Goal: Task Accomplishment & Management: Use online tool/utility

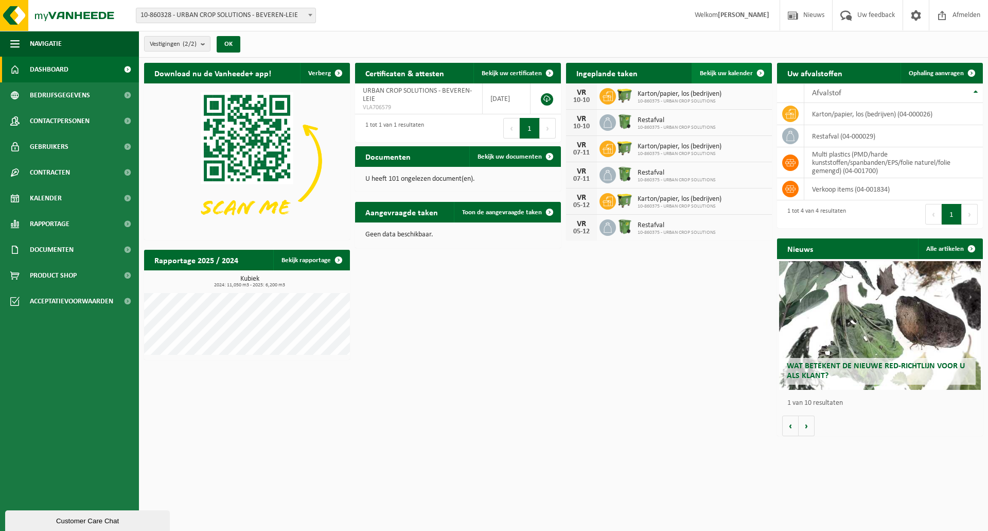
click at [732, 72] on span "Bekijk uw kalender" at bounding box center [726, 73] width 53 height 7
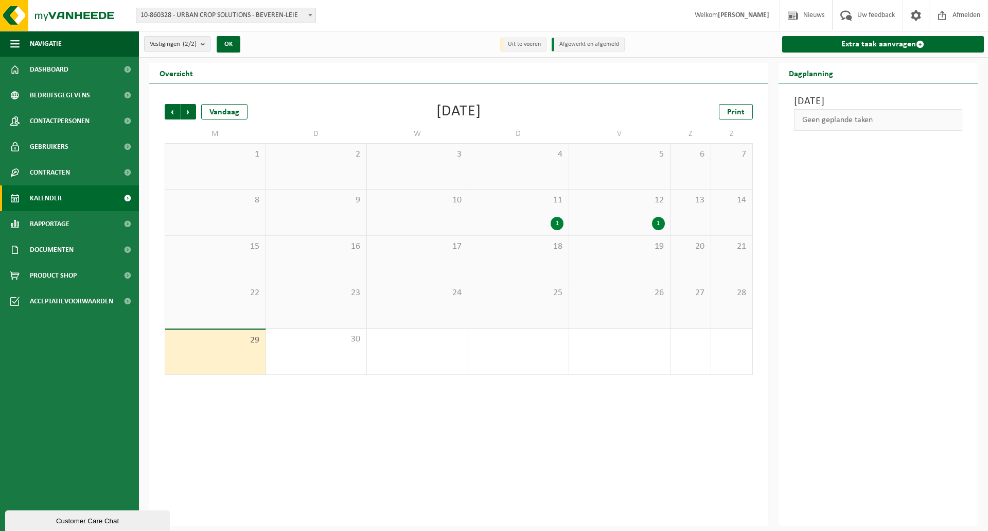
click at [557, 225] on div "1" at bounding box center [557, 223] width 13 height 13
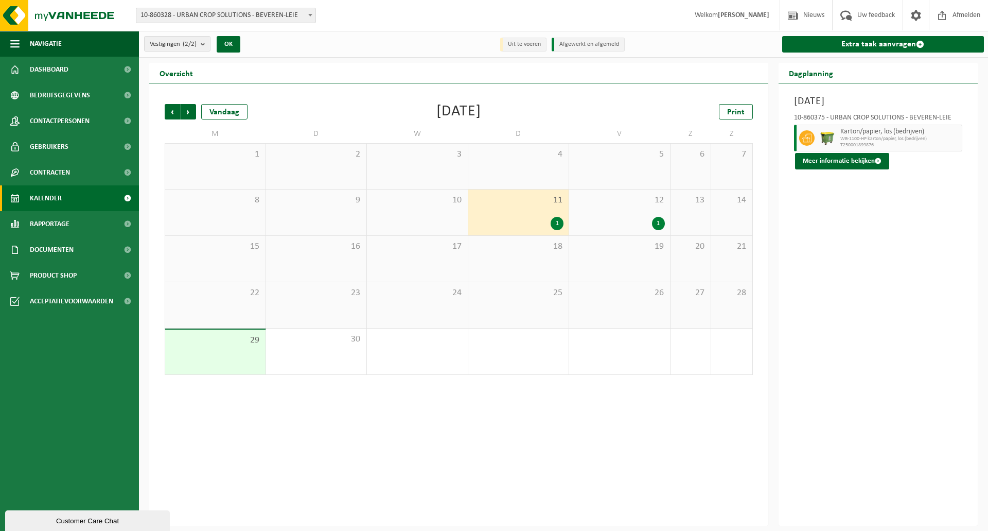
click at [898, 131] on span "Karton/papier, los (bedrijven)" at bounding box center [900, 132] width 119 height 8
click at [951, 133] on span "Karton/papier, los (bedrijven)" at bounding box center [900, 132] width 119 height 8
click at [909, 135] on span "Karton/papier, los (bedrijven)" at bounding box center [900, 132] width 119 height 8
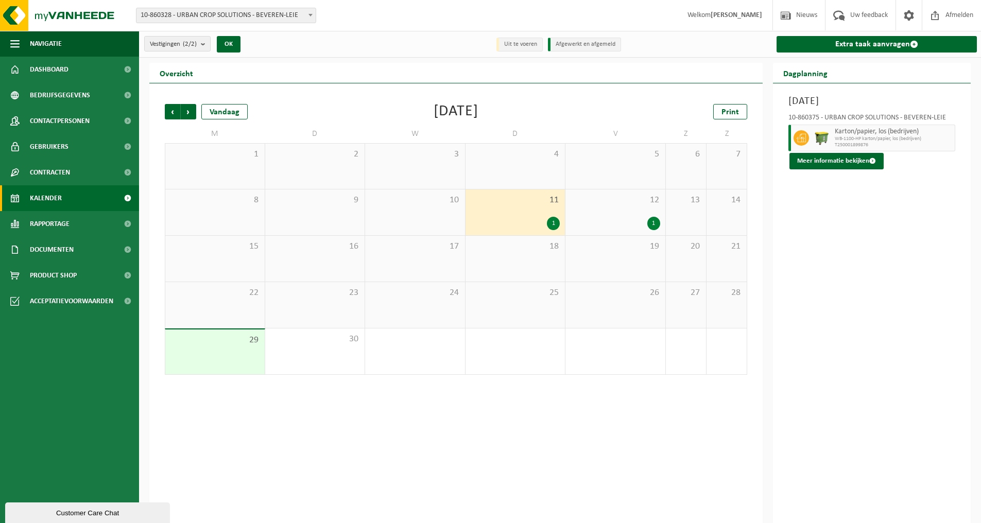
click at [797, 137] on div at bounding box center [799, 138] width 23 height 27
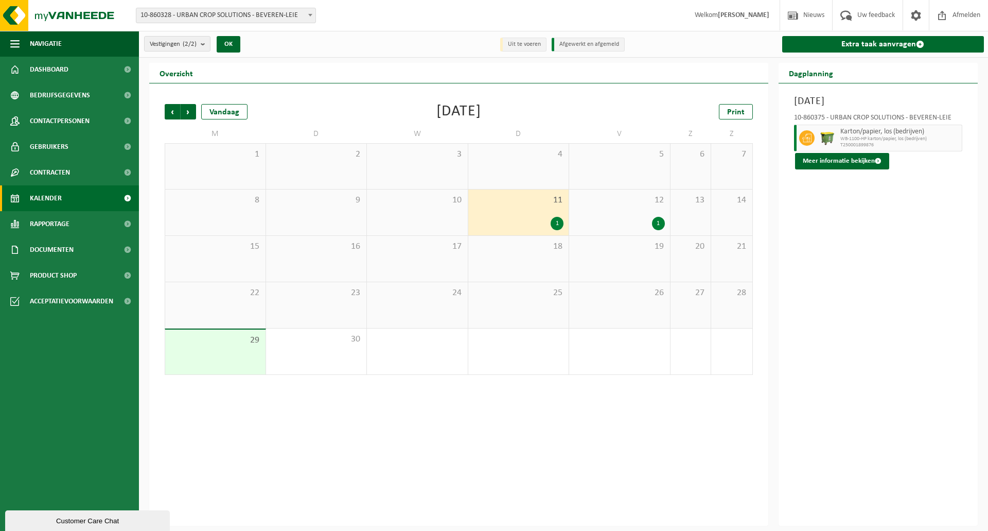
click at [944, 138] on span "WB-1100-HP karton/papier, los (bedrijven)" at bounding box center [900, 139] width 119 height 6
click at [963, 137] on div "10-860375 - URBAN CROP SOLUTIONS - BEVEREN-LEIE Karton/papier, los (bedrijven) …" at bounding box center [878, 139] width 179 height 60
click at [973, 165] on div "Donderdag 11 september 2025 10-860375 - URBAN CROP SOLUTIONS - BEVEREN-LEIE Kar…" at bounding box center [879, 304] width 200 height 442
click at [555, 223] on div "1" at bounding box center [557, 223] width 13 height 13
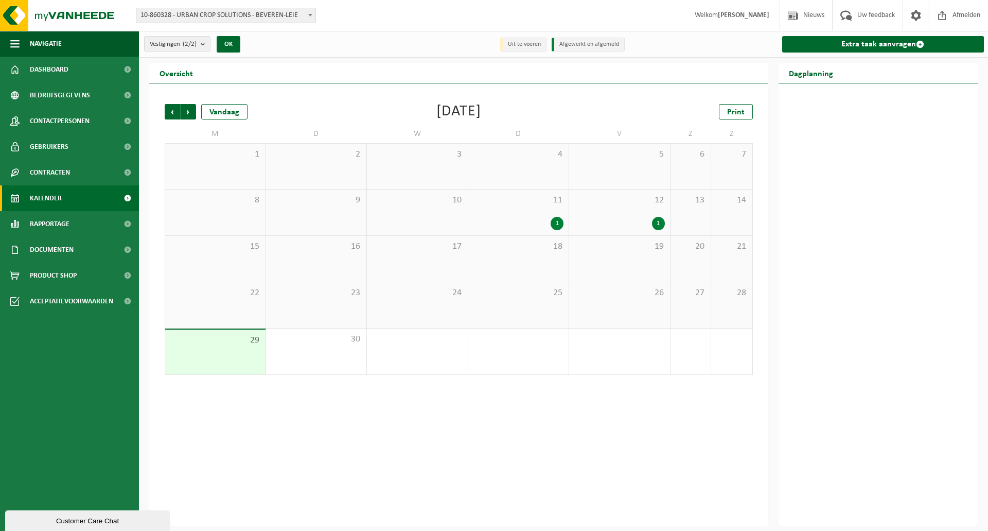
click at [660, 223] on div "1" at bounding box center [658, 223] width 13 height 13
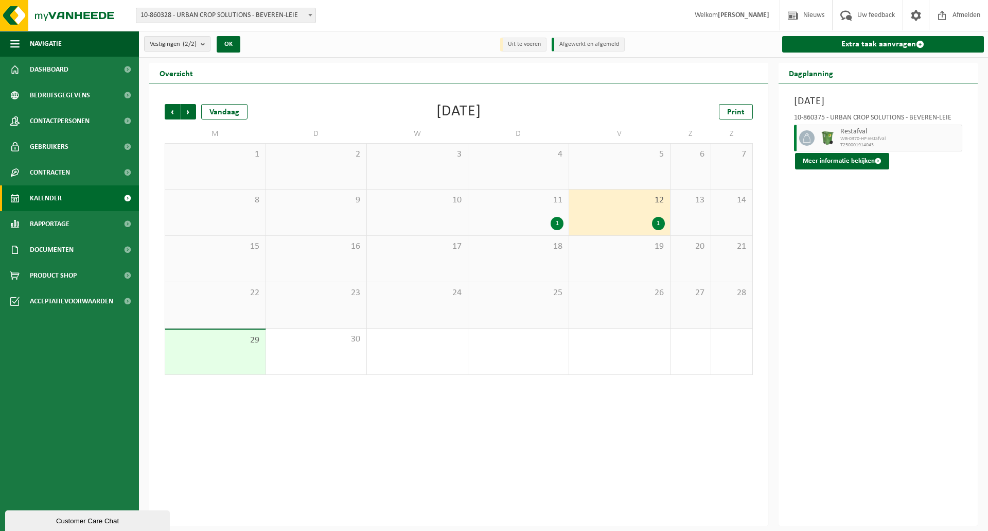
click at [949, 141] on span "WB-0370-HP restafval" at bounding box center [900, 139] width 119 height 6
click at [861, 162] on button "Meer informatie bekijken" at bounding box center [842, 161] width 94 height 16
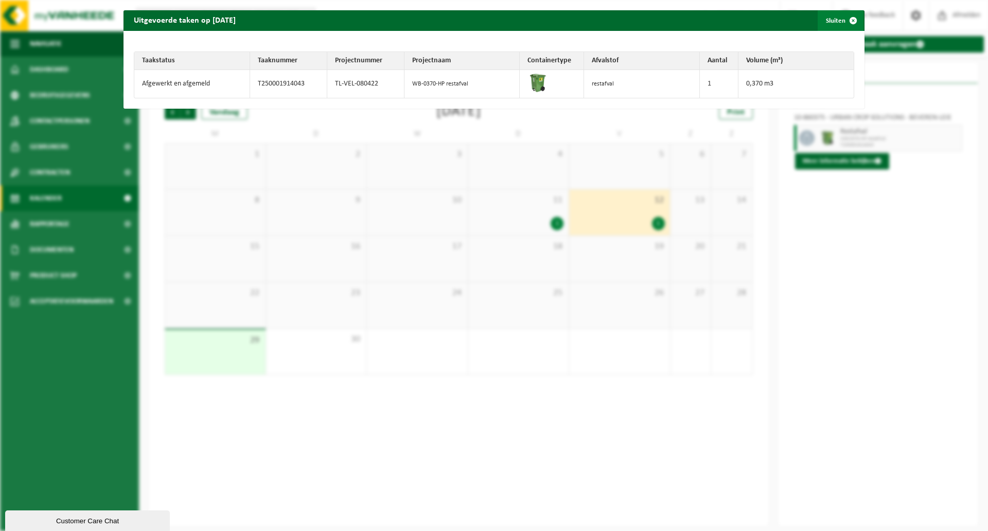
click at [846, 18] on span "button" at bounding box center [853, 20] width 21 height 21
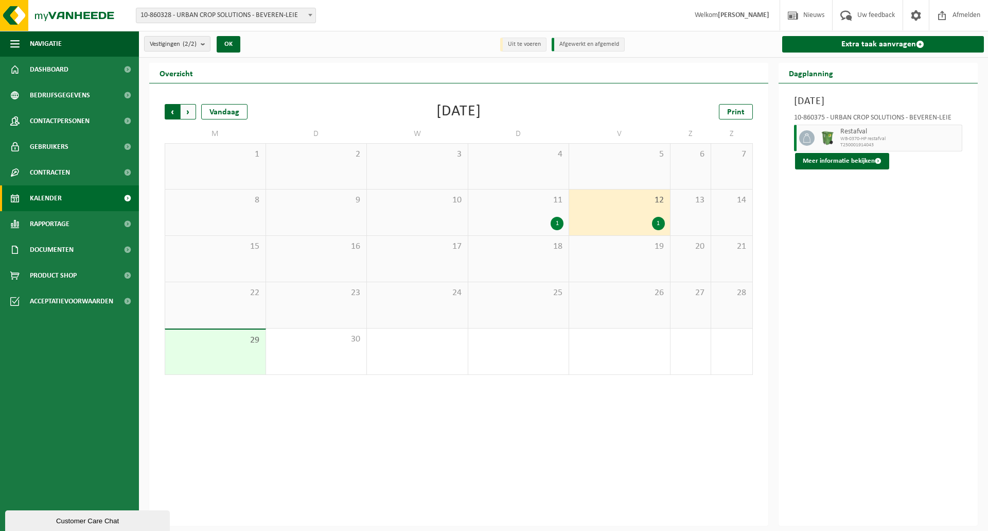
click at [184, 112] on span "Volgende" at bounding box center [188, 111] width 15 height 15
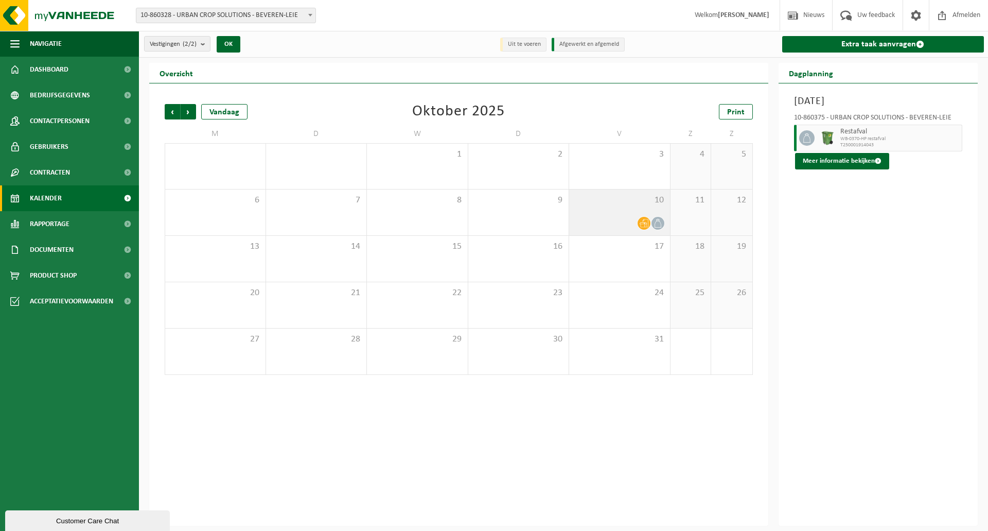
click at [643, 226] on icon at bounding box center [644, 223] width 9 height 8
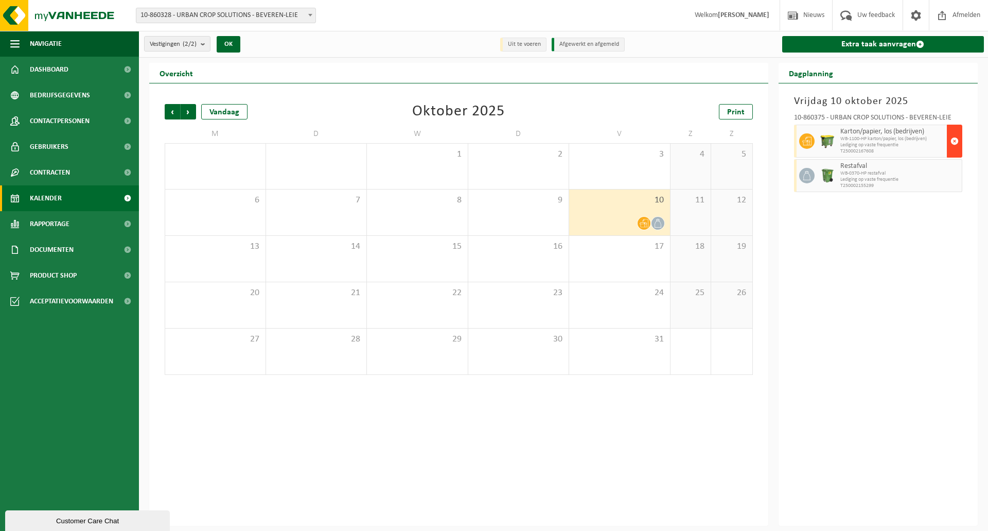
click at [954, 140] on span "button" at bounding box center [955, 141] width 8 height 21
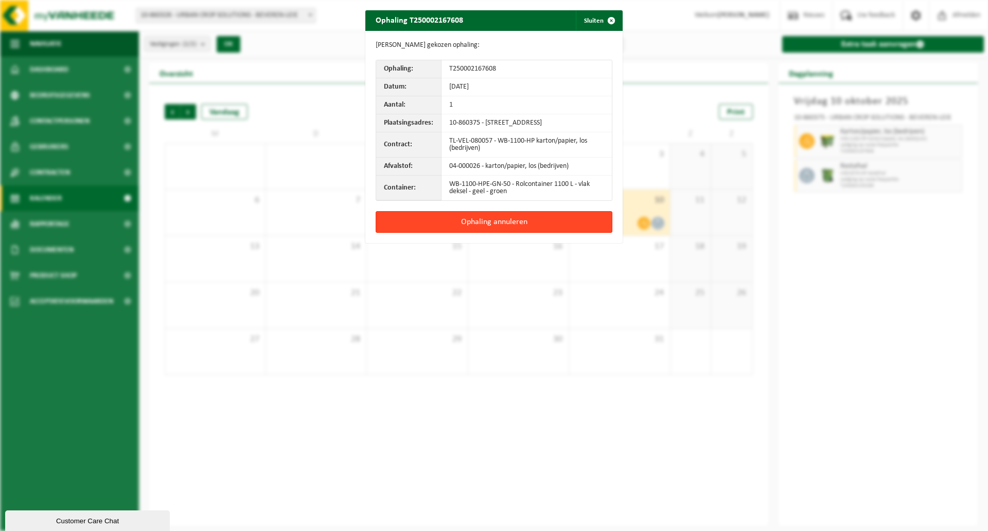
click at [494, 229] on button "Ophaling annuleren" at bounding box center [494, 222] width 237 height 22
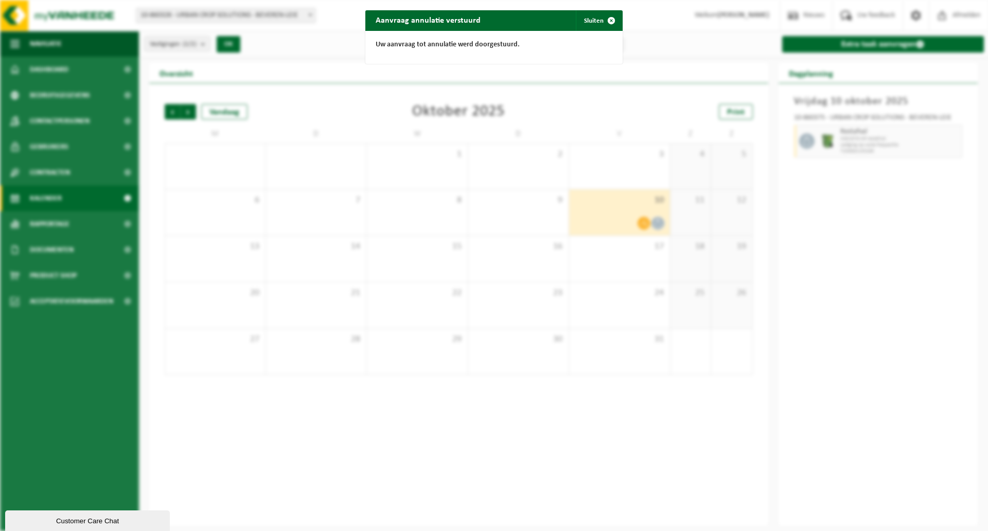
click at [633, 216] on div "Aanvraag annulatie verstuurd Sluiten Uw aanvraag tot annulatie werd doorgestuur…" at bounding box center [494, 265] width 988 height 531
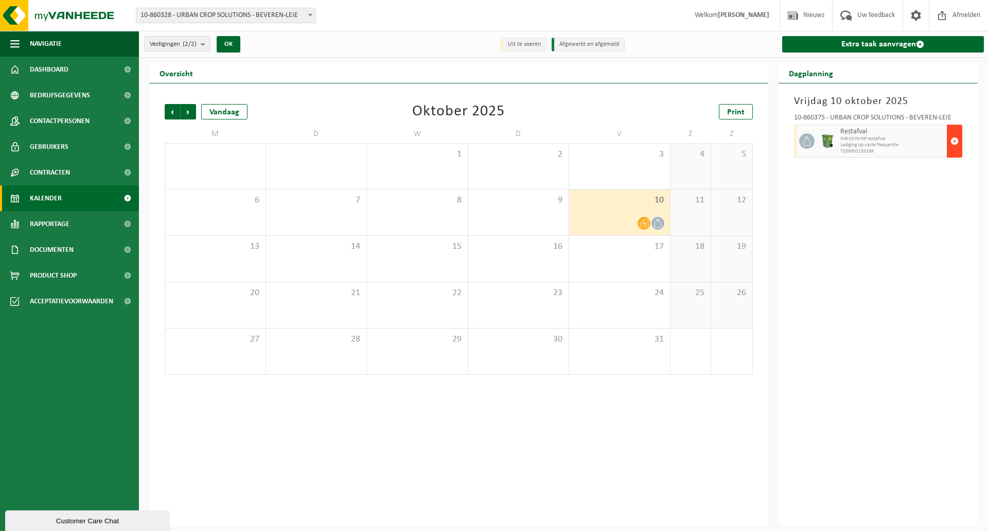
click at [954, 142] on span "button" at bounding box center [955, 141] width 8 height 21
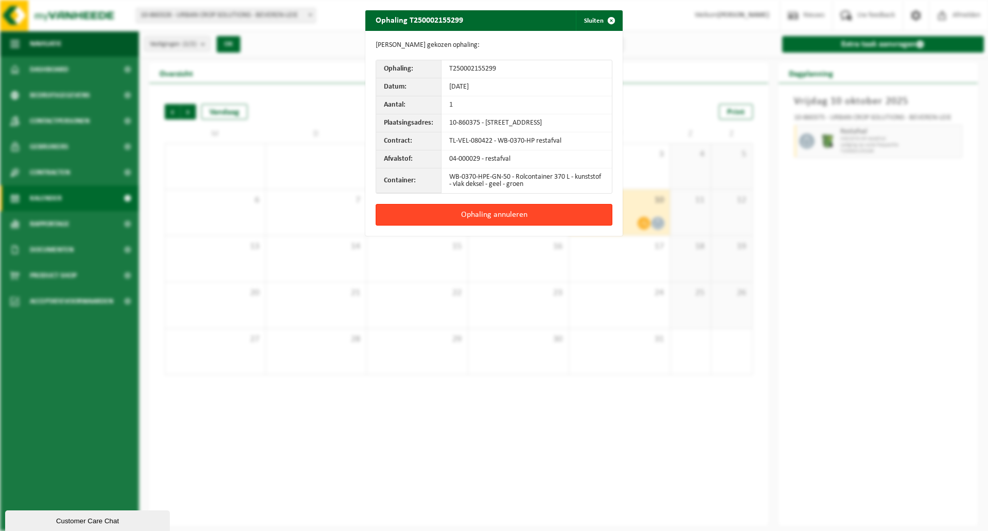
click at [487, 222] on button "Ophaling annuleren" at bounding box center [494, 215] width 237 height 22
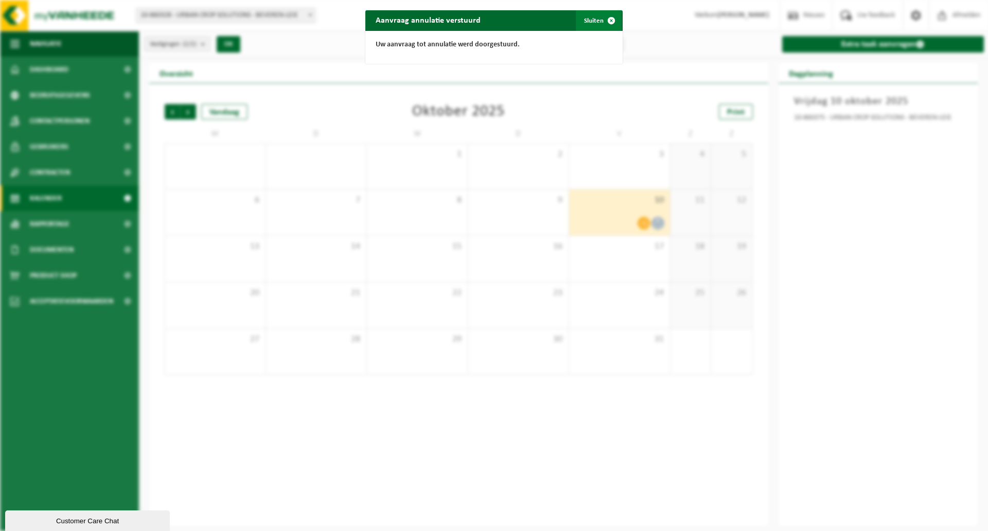
click at [606, 20] on span "button" at bounding box center [611, 20] width 21 height 21
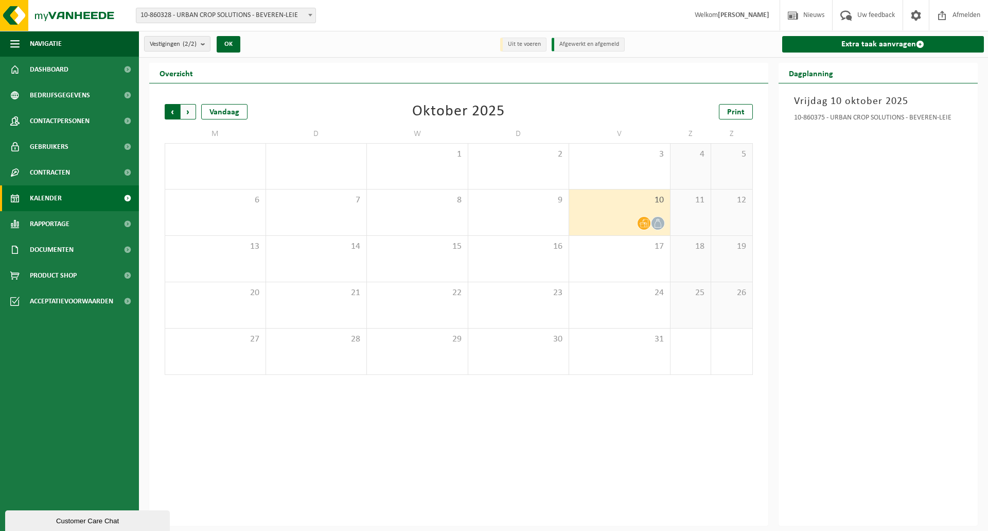
click at [189, 113] on span "Volgende" at bounding box center [188, 111] width 15 height 15
click at [644, 222] on icon at bounding box center [644, 223] width 9 height 8
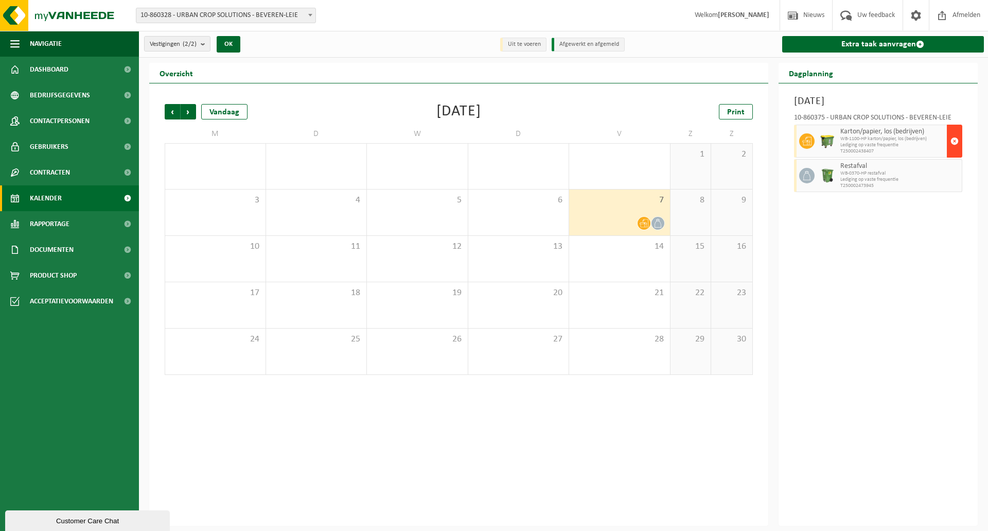
click at [955, 141] on span "button" at bounding box center [955, 141] width 8 height 21
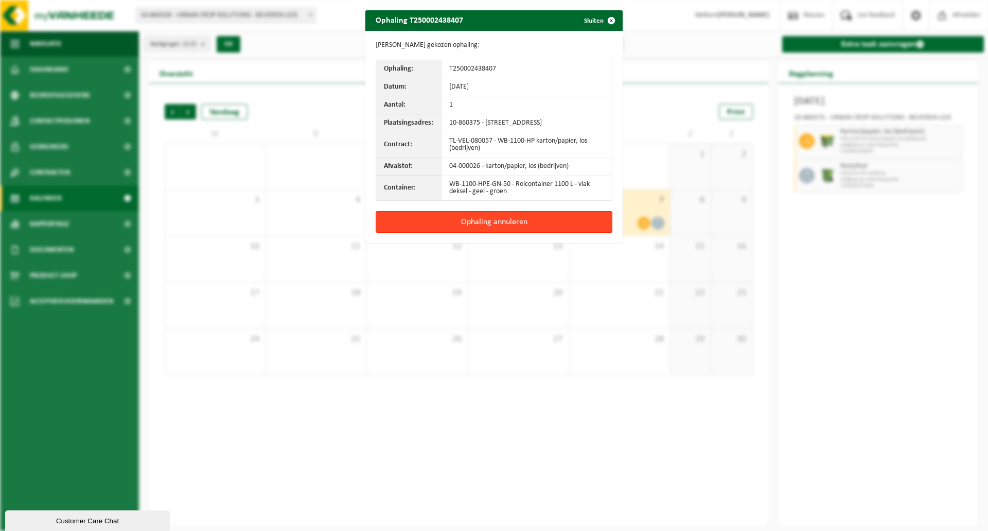
click at [528, 230] on button "Ophaling annuleren" at bounding box center [494, 222] width 237 height 22
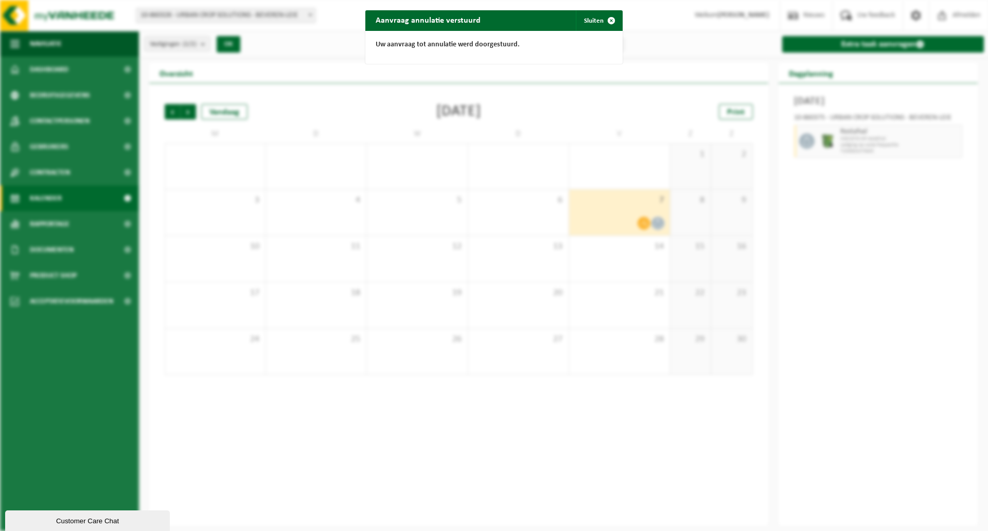
click at [901, 142] on div "Aanvraag annulatie verstuurd Sluiten Uw aanvraag tot annulatie werd doorgestuur…" at bounding box center [494, 265] width 988 height 531
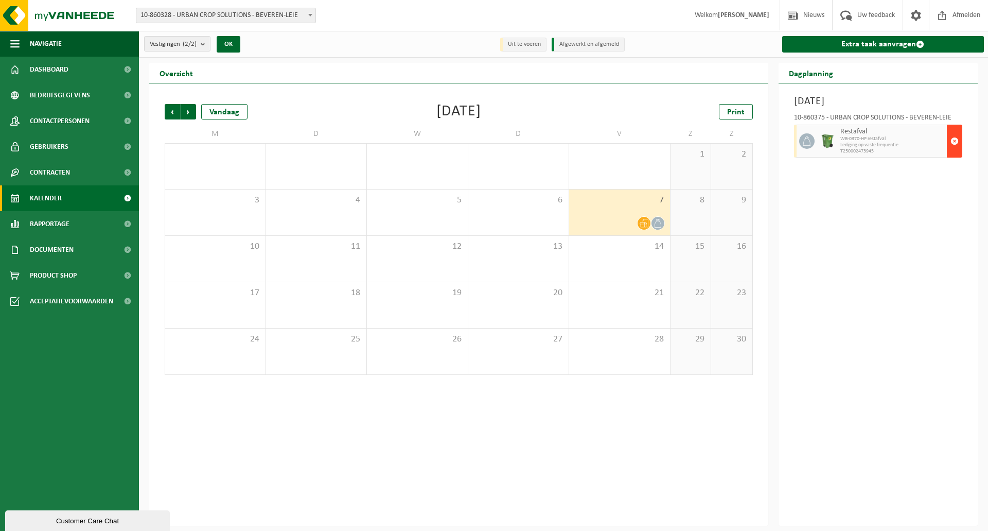
click at [955, 138] on span "button" at bounding box center [955, 141] width 8 height 21
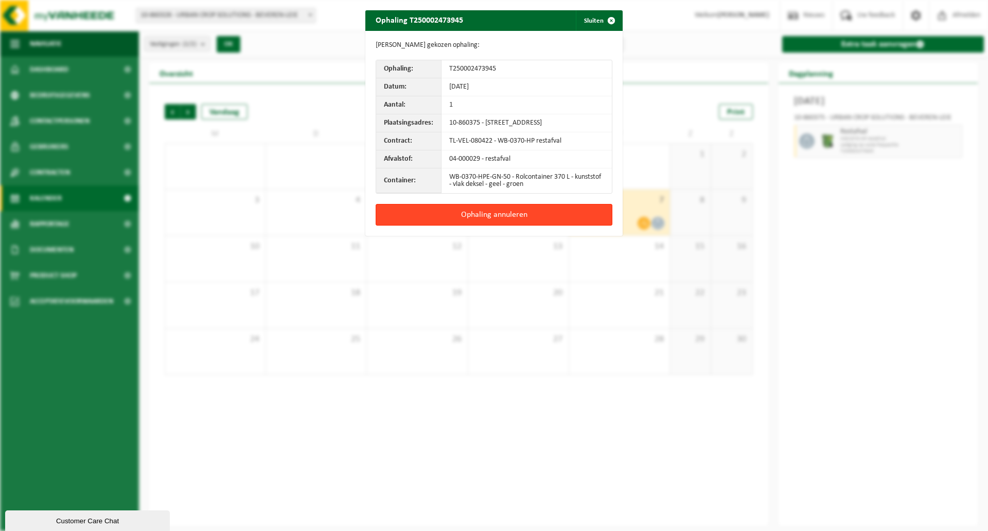
click at [504, 224] on button "Ophaling annuleren" at bounding box center [494, 215] width 237 height 22
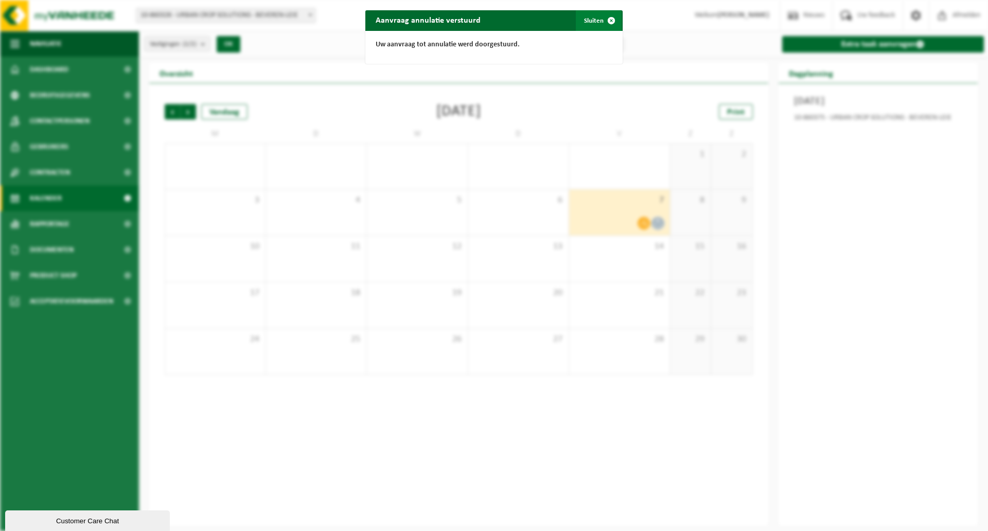
click at [586, 21] on button "Sluiten" at bounding box center [599, 20] width 46 height 21
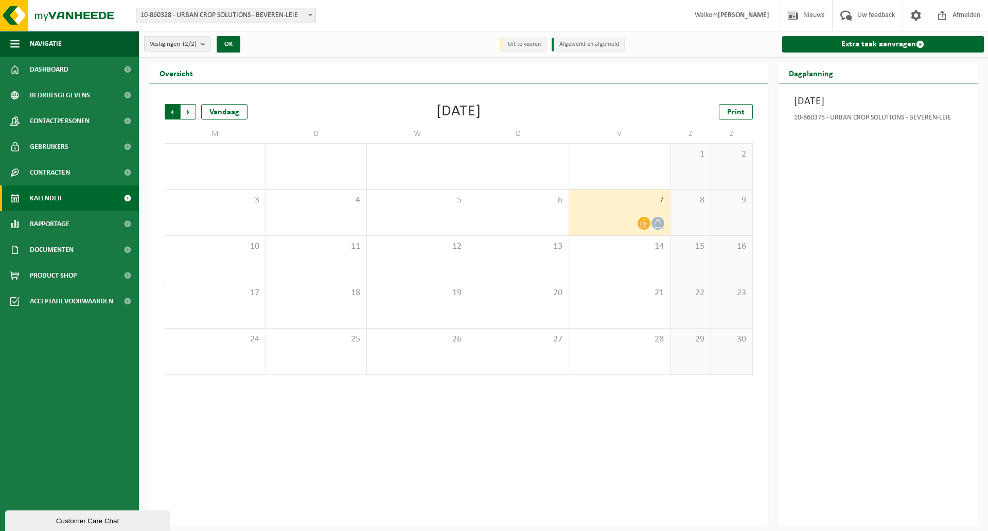
click at [187, 111] on span "Volgende" at bounding box center [188, 111] width 15 height 15
click at [204, 45] on b "submit" at bounding box center [205, 44] width 9 height 14
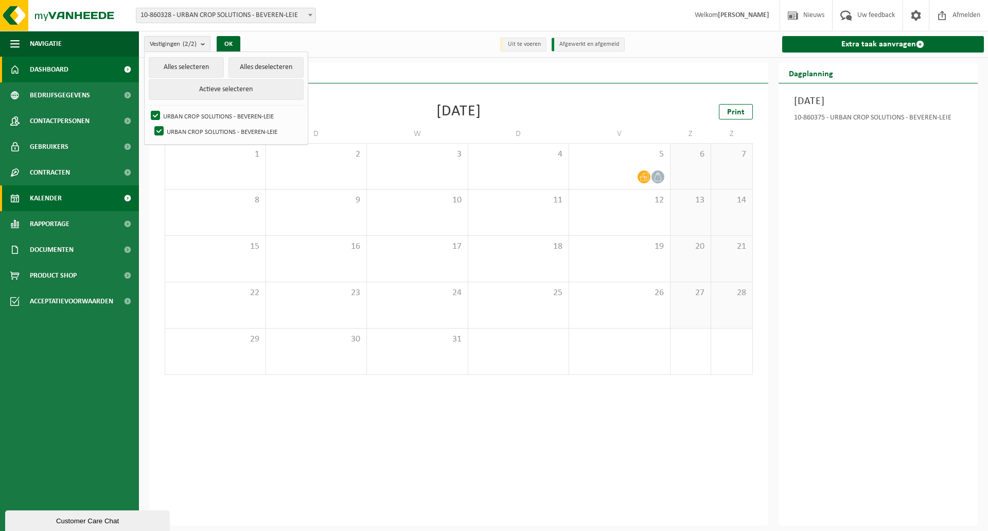
click at [49, 71] on span "Dashboard" at bounding box center [49, 70] width 39 height 26
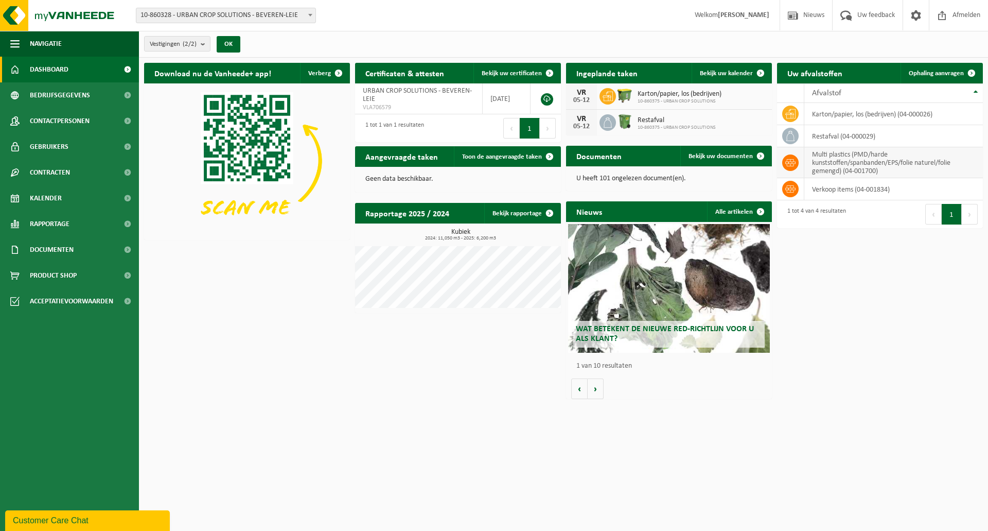
click at [838, 158] on td "multi plastics (PMD/harde kunststoffen/spanbanden/EPS/folie naturel/folie gemen…" at bounding box center [894, 162] width 179 height 31
click at [827, 162] on td "multi plastics (PMD/harde kunststoffen/spanbanden/EPS/folie naturel/folie gemen…" at bounding box center [894, 162] width 179 height 31
click at [791, 161] on icon at bounding box center [791, 163] width 10 height 10
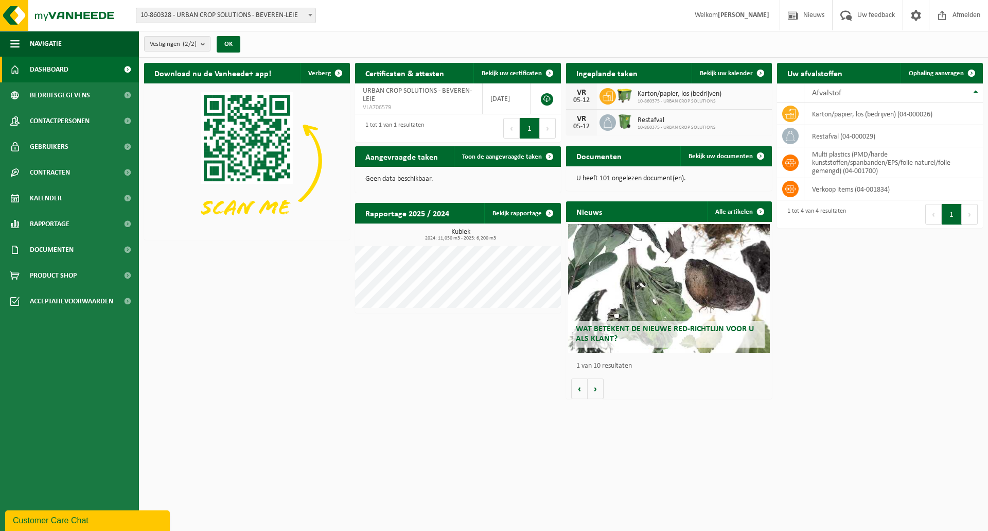
click at [592, 178] on p "U heeft 101 ongelezen document(en)." at bounding box center [669, 178] width 185 height 7
click at [703, 160] on link "Bekijk uw documenten" at bounding box center [726, 156] width 91 height 21
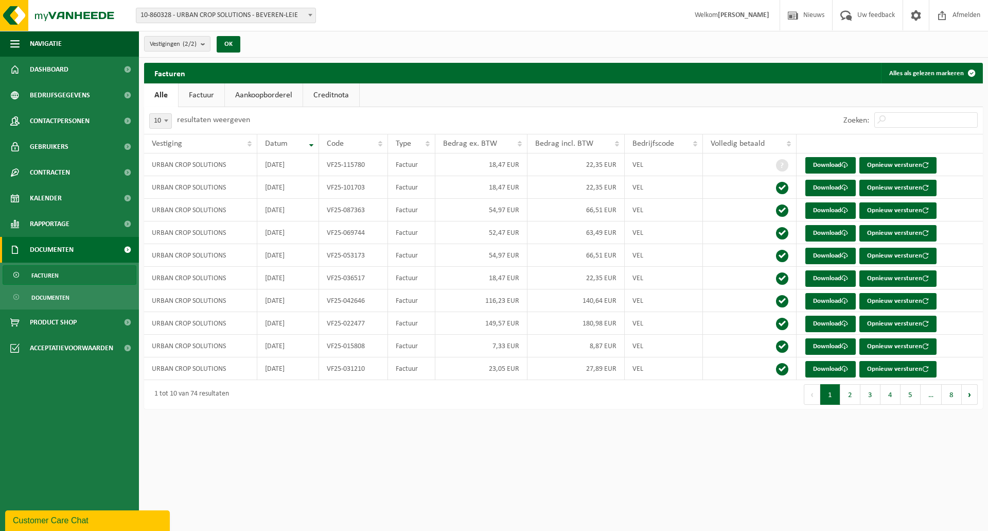
click at [206, 97] on link "Factuur" at bounding box center [202, 95] width 46 height 24
drag, startPoint x: 260, startPoint y: 94, endPoint x: 268, endPoint y: 94, distance: 7.2
click at [262, 92] on link "Aankoopborderel" at bounding box center [265, 95] width 78 height 24
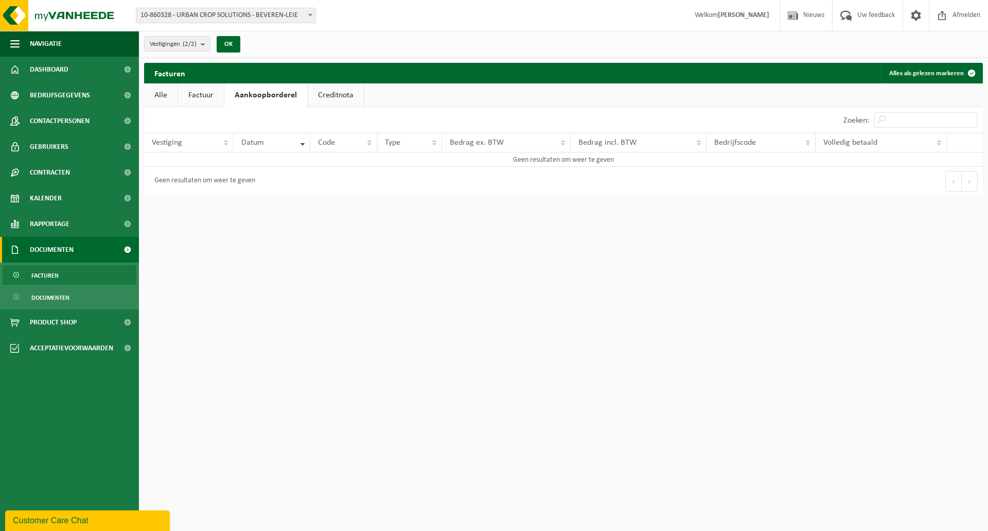
click at [341, 94] on link "Creditnota" at bounding box center [336, 95] width 56 height 24
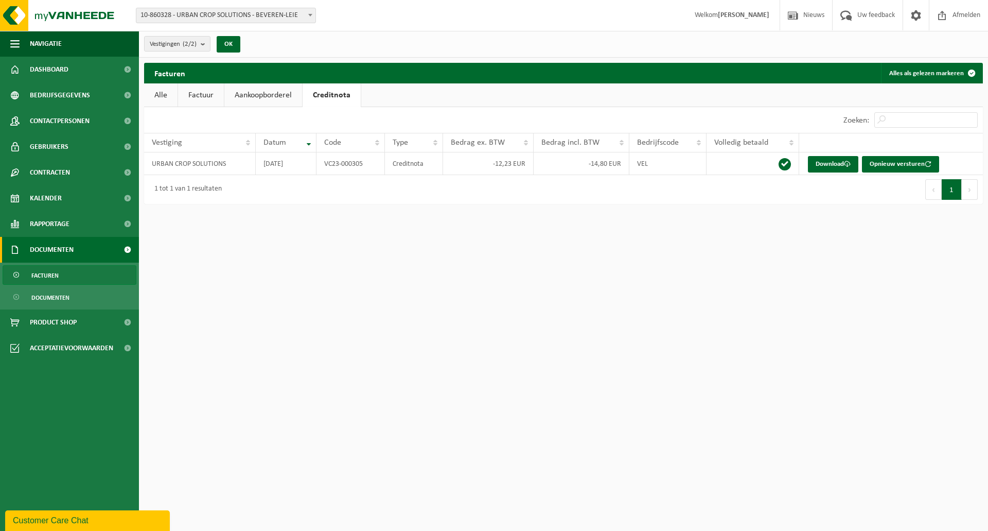
click at [169, 97] on link "Alle" at bounding box center [160, 95] width 33 height 24
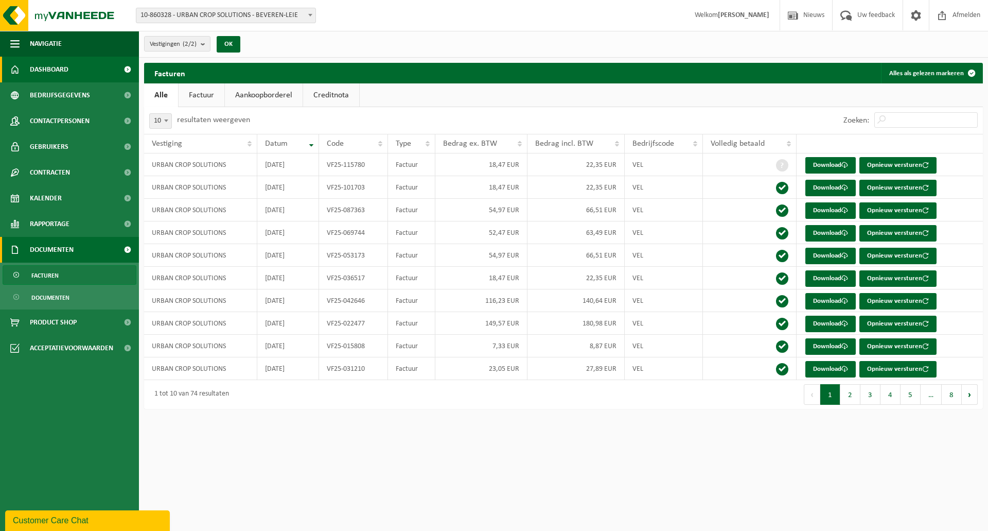
click at [54, 67] on span "Dashboard" at bounding box center [49, 70] width 39 height 26
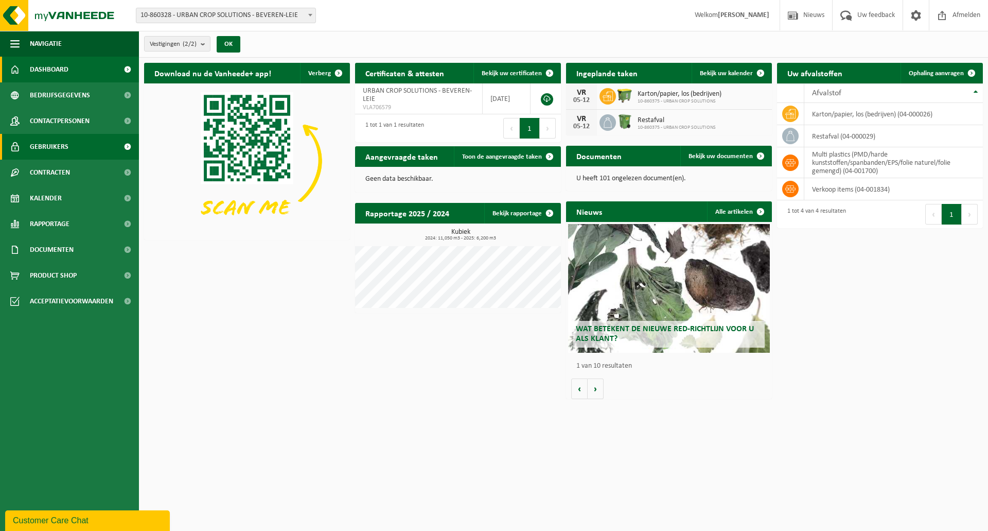
click at [51, 147] on span "Gebruikers" at bounding box center [49, 147] width 39 height 26
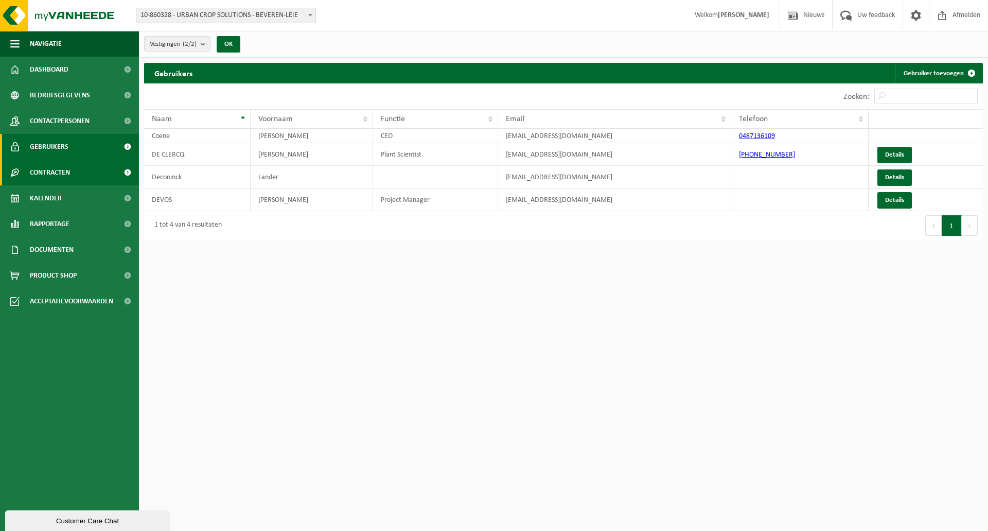
click at [75, 173] on link "Contracten" at bounding box center [69, 173] width 139 height 26
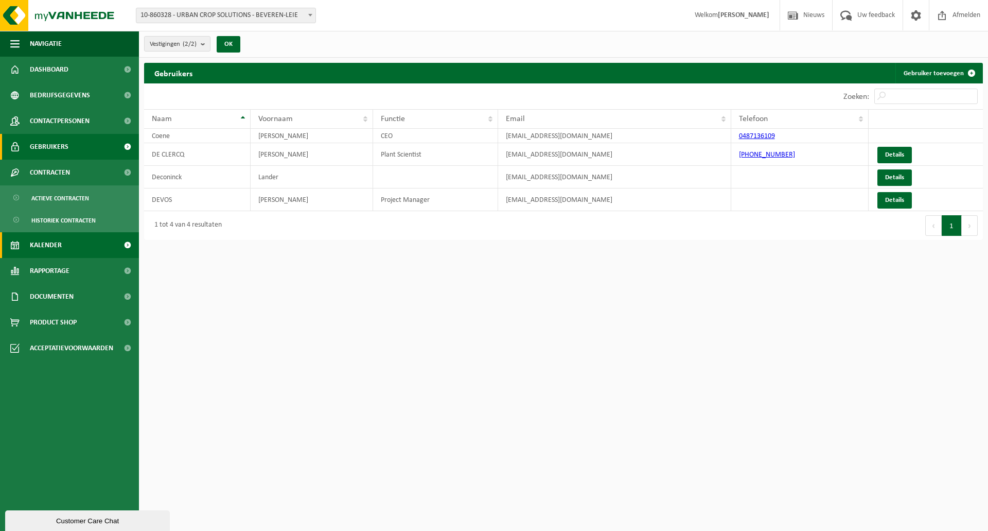
click at [60, 252] on span "Kalender" at bounding box center [46, 245] width 32 height 26
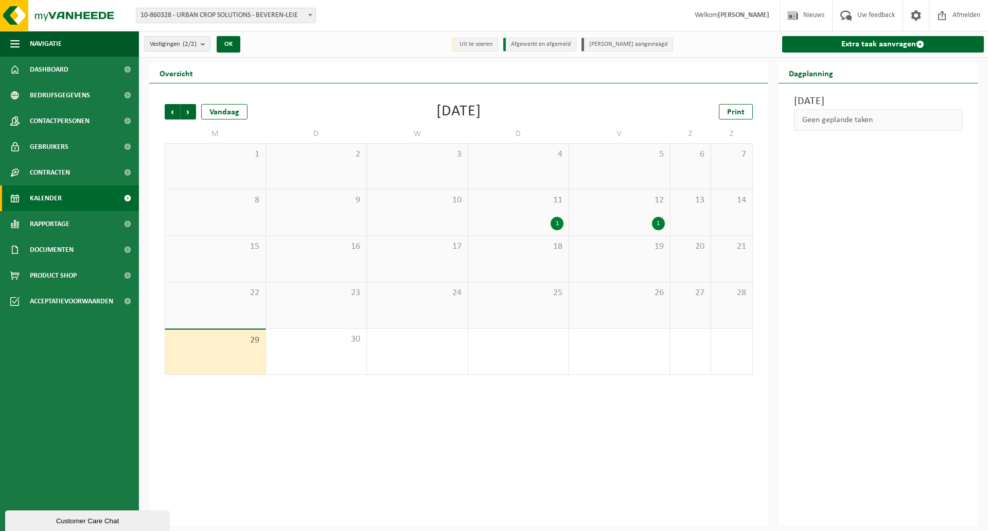
drag, startPoint x: 630, startPoint y: 252, endPoint x: 549, endPoint y: 260, distance: 81.2
click at [549, 260] on div "18" at bounding box center [518, 259] width 101 height 46
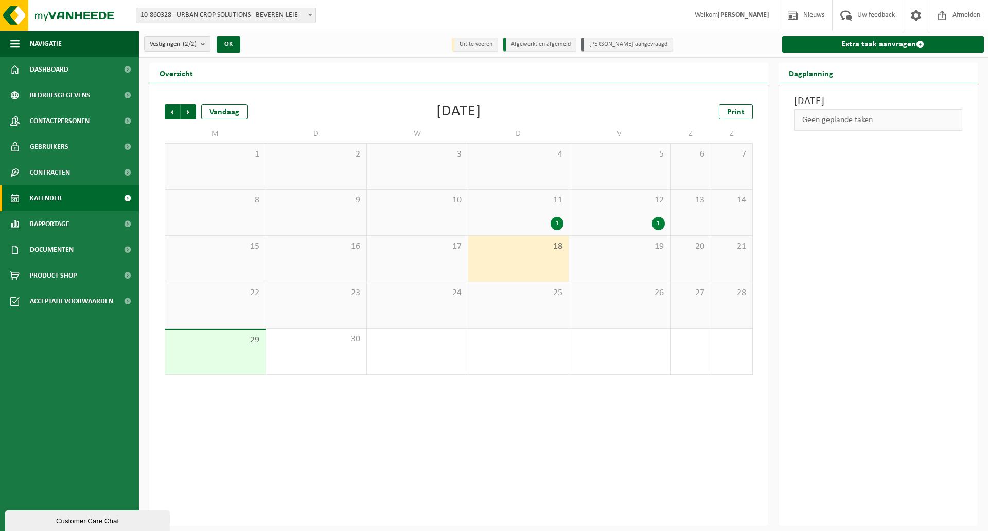
click at [557, 249] on span "18" at bounding box center [519, 246] width 91 height 11
click at [559, 292] on span "25" at bounding box center [519, 292] width 91 height 11
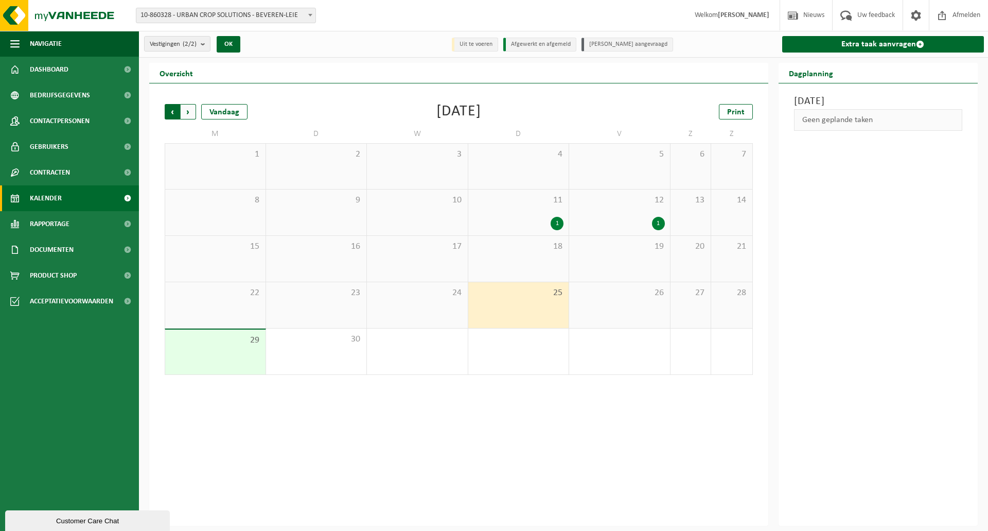
click at [190, 113] on span "Volgende" at bounding box center [188, 111] width 15 height 15
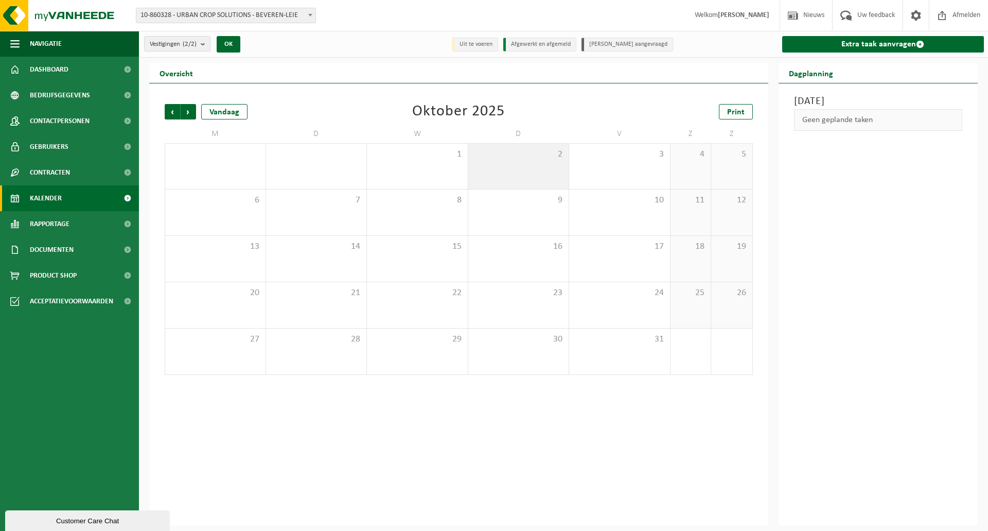
click at [556, 157] on span "2" at bounding box center [519, 154] width 91 height 11
click at [560, 154] on span "2" at bounding box center [519, 154] width 91 height 11
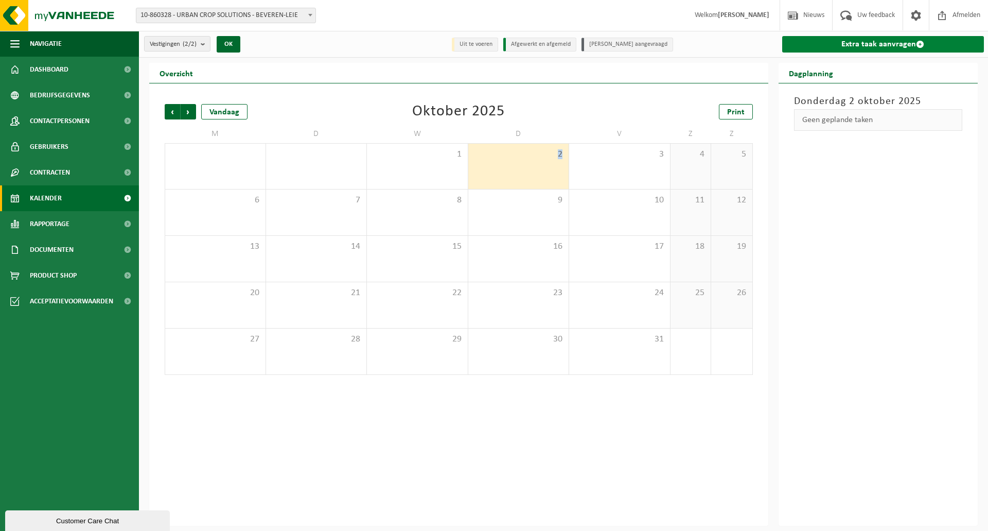
click at [853, 39] on link "Extra taak aanvragen" at bounding box center [883, 44] width 202 height 16
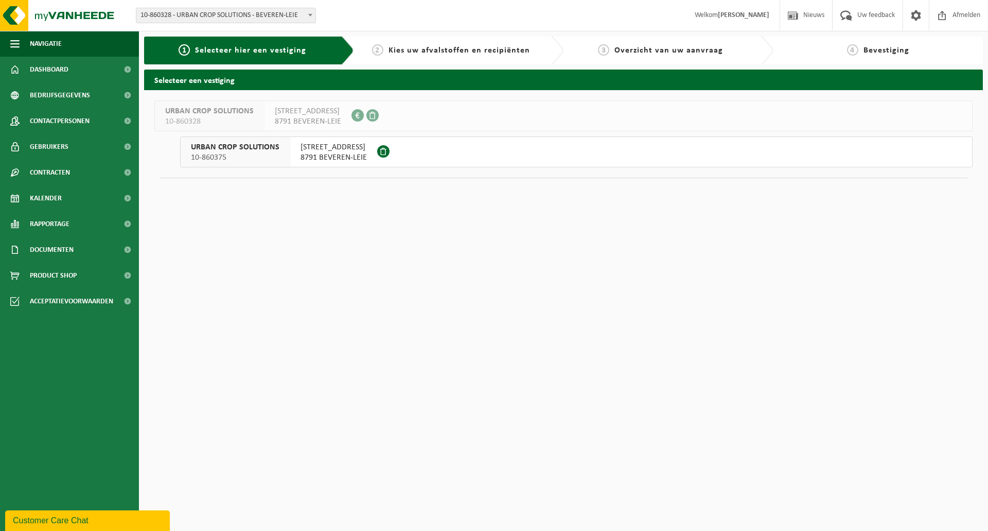
click at [325, 149] on span "[STREET_ADDRESS]" at bounding box center [334, 147] width 66 height 10
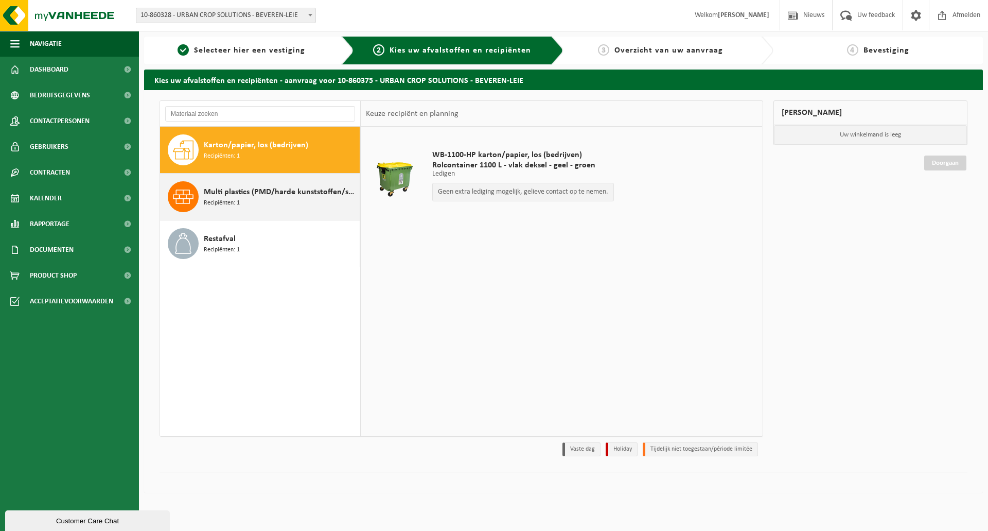
click at [218, 191] on span "Multi plastics (PMD/harde kunststoffen/spanbanden/EPS/folie naturel/folie gemen…" at bounding box center [280, 192] width 153 height 12
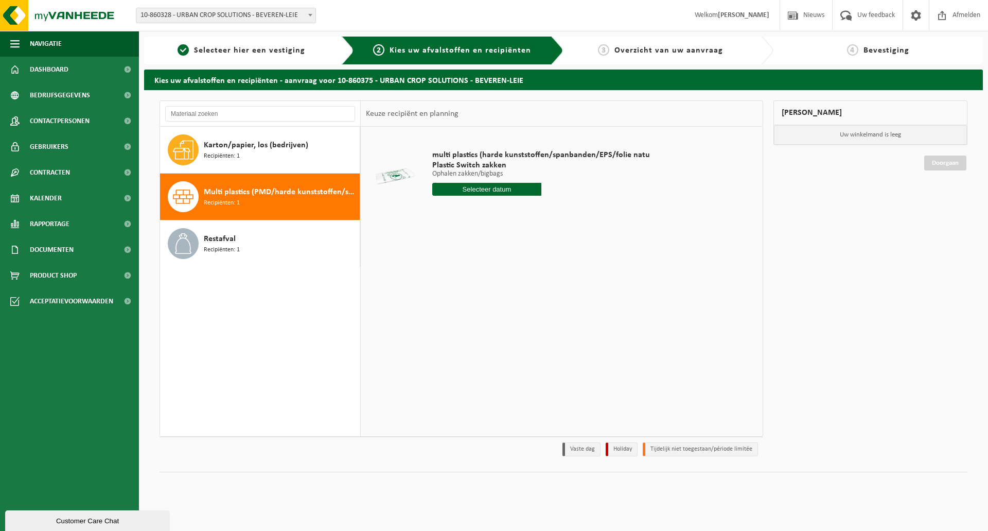
click at [240, 199] on div "Multi plastics (PMD/harde kunststoffen/spanbanden/EPS/folie naturel/folie gemen…" at bounding box center [280, 196] width 153 height 31
click at [483, 189] on input "text" at bounding box center [486, 189] width 109 height 13
click at [460, 265] on div "7" at bounding box center [460, 264] width 18 height 16
type input "Van [DATE]"
click at [462, 230] on button "In winkelmand" at bounding box center [461, 228] width 57 height 16
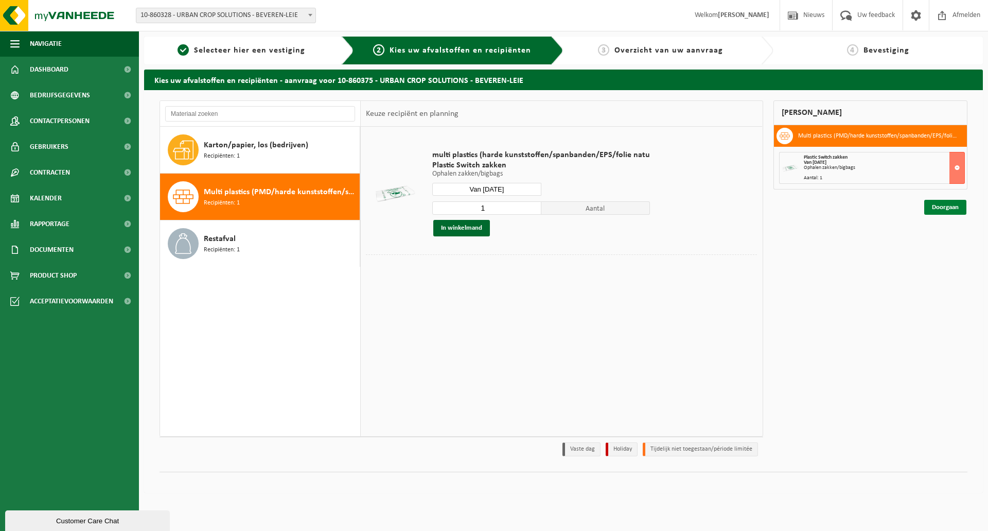
click at [944, 206] on link "Doorgaan" at bounding box center [945, 207] width 42 height 15
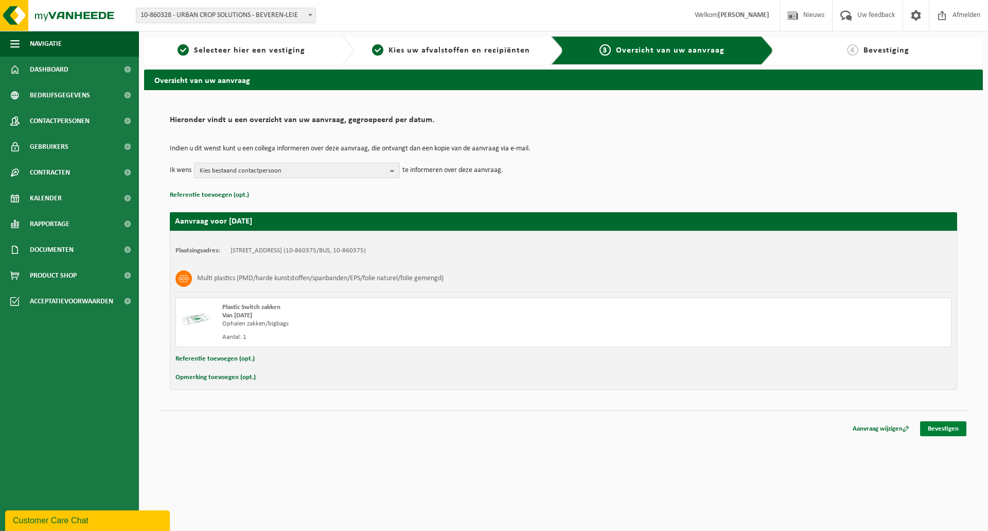
click at [948, 429] on link "Bevestigen" at bounding box center [943, 428] width 46 height 15
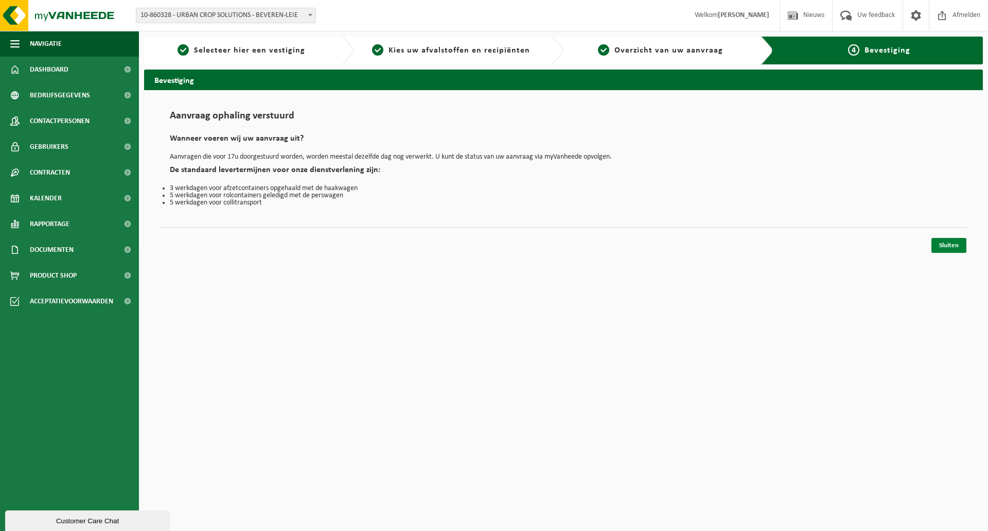
click at [950, 245] on link "Sluiten" at bounding box center [949, 245] width 35 height 15
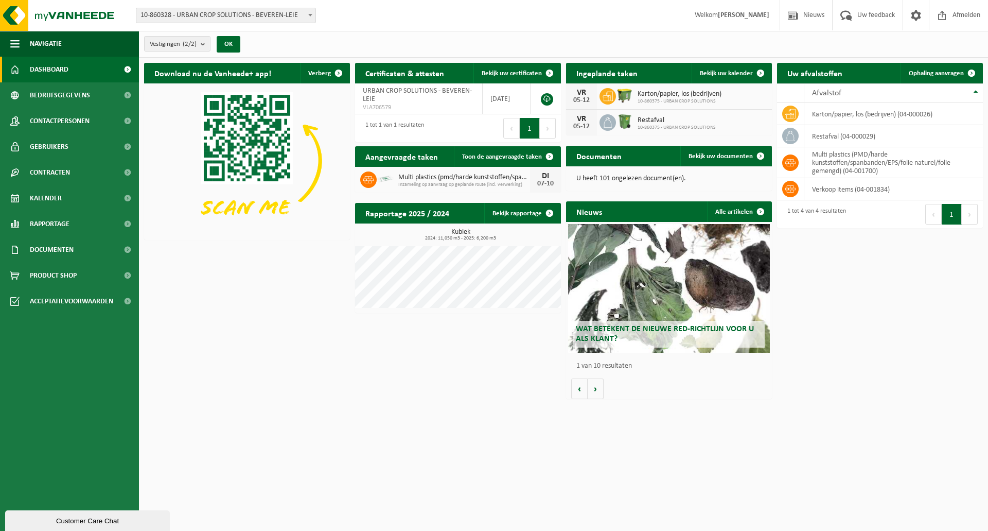
click at [659, 72] on div "Ingeplande taken Bekijk uw kalender" at bounding box center [669, 73] width 206 height 21
click at [734, 72] on span "Bekijk uw kalender" at bounding box center [726, 73] width 53 height 7
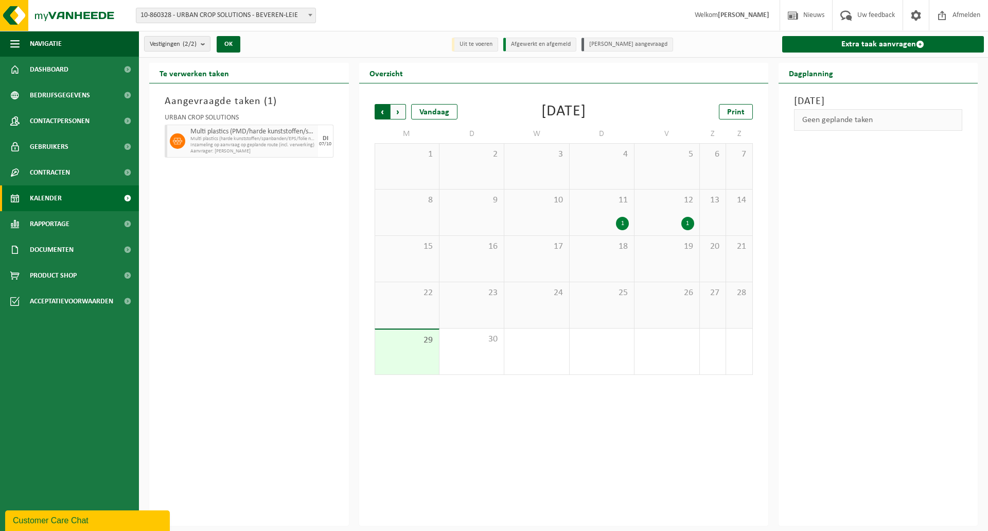
click at [397, 108] on span "Volgende" at bounding box center [398, 111] width 15 height 15
click at [250, 138] on span "Multi plastics (harde kunststoffen/spanbanden/EPS/folie natu" at bounding box center [252, 139] width 125 height 6
click at [293, 107] on h3 "Aangevraagde taken ( 1 )" at bounding box center [249, 101] width 169 height 15
click at [240, 242] on div "Aangevraagde taken ( 1 ) URBAN CROP SOLUTIONS Multi plastics (PMD/harde kunstst…" at bounding box center [249, 304] width 200 height 442
click at [430, 203] on span "6" at bounding box center [407, 200] width 54 height 11
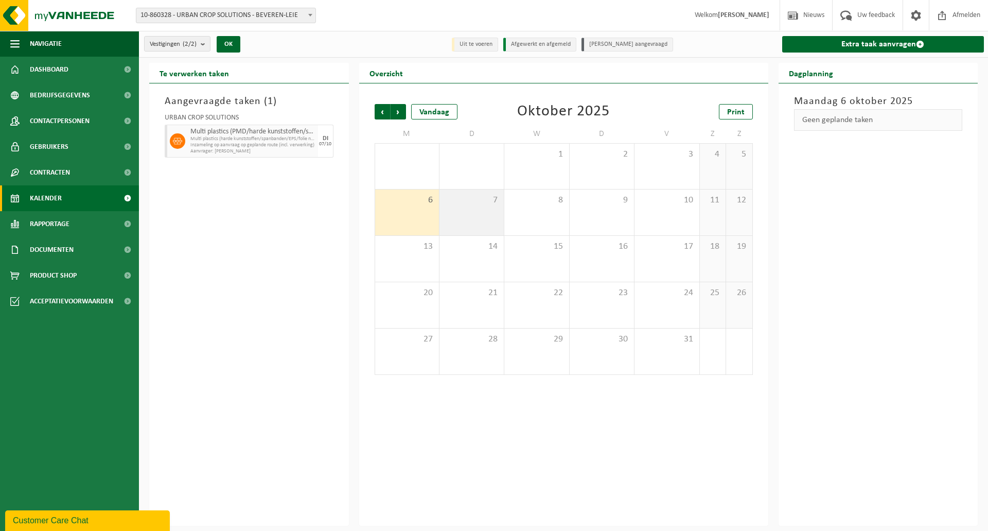
click at [497, 201] on span "7" at bounding box center [472, 200] width 54 height 11
click at [176, 140] on icon at bounding box center [177, 140] width 9 height 9
click at [211, 141] on span "Multi plastics (harde kunststoffen/spanbanden/EPS/folie natu" at bounding box center [252, 139] width 125 height 6
click at [212, 141] on span "Multi plastics (harde kunststoffen/spanbanden/EPS/folie natu" at bounding box center [252, 139] width 125 height 6
click at [251, 134] on span "Multi plastics (PMD/harde kunststoffen/spanbanden/EPS/folie naturel/folie gemen…" at bounding box center [252, 132] width 125 height 8
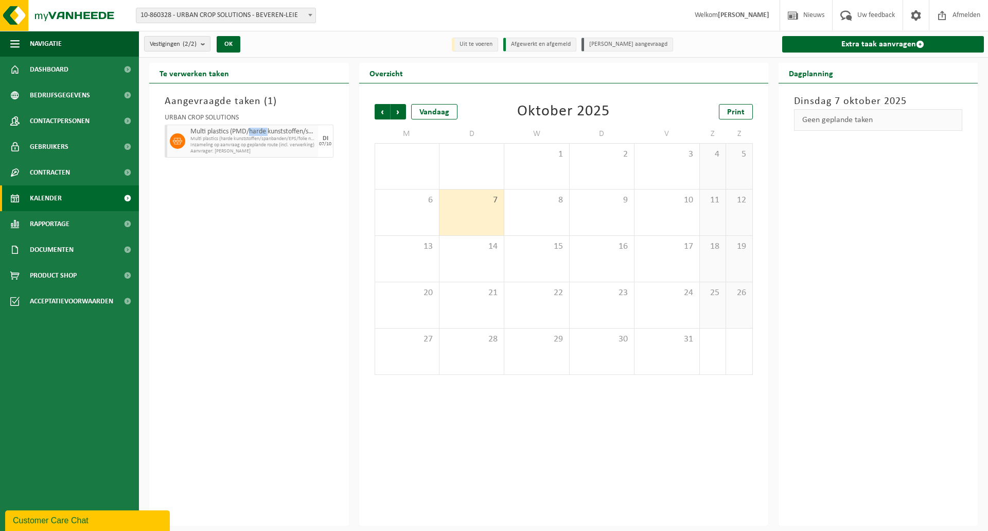
click at [251, 134] on span "Multi plastics (PMD/harde kunststoffen/spanbanden/EPS/folie naturel/folie gemen…" at bounding box center [252, 132] width 125 height 8
click at [221, 210] on div "Aangevraagde taken ( 1 ) URBAN CROP SOLUTIONS Multi plastics (PMD/harde kunstst…" at bounding box center [249, 304] width 200 height 442
